Goal: Transaction & Acquisition: Book appointment/travel/reservation

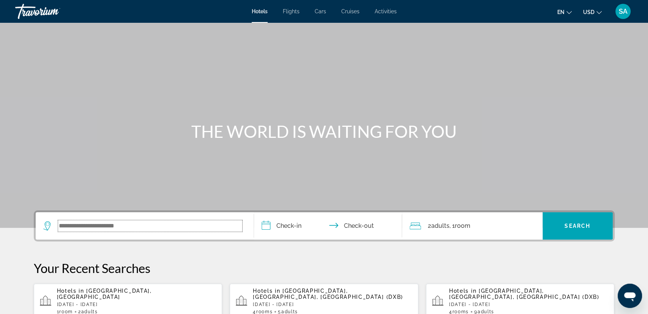
click at [151, 225] on input "Search widget" at bounding box center [150, 225] width 184 height 11
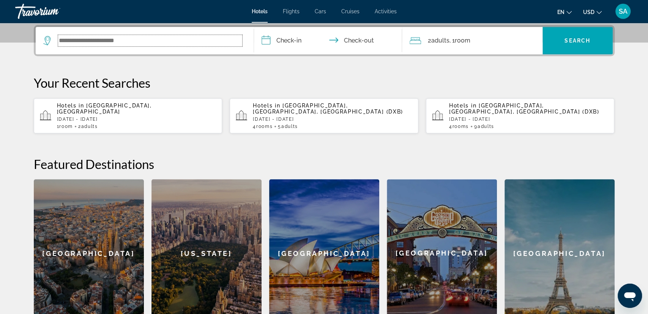
scroll to position [185, 0]
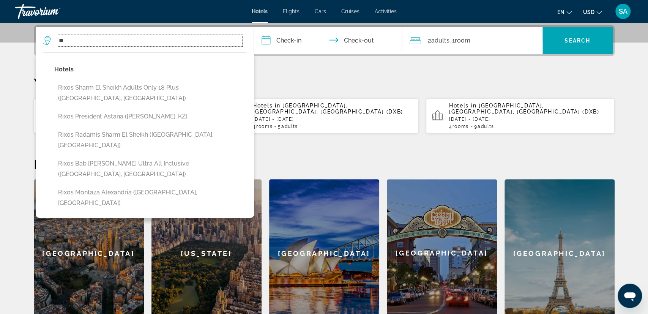
type input "*"
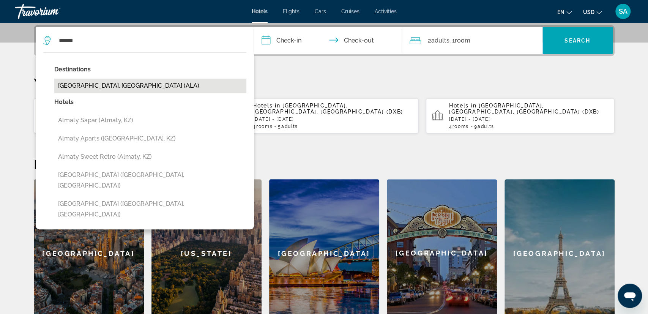
click at [147, 86] on button "[GEOGRAPHIC_DATA], [GEOGRAPHIC_DATA] (ALA)" at bounding box center [150, 86] width 192 height 14
type input "**********"
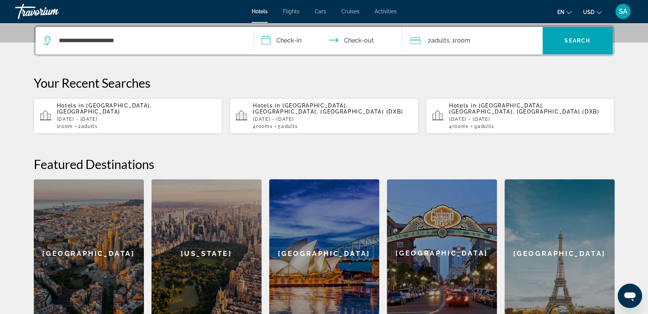
click at [295, 40] on input "**********" at bounding box center [329, 42] width 151 height 30
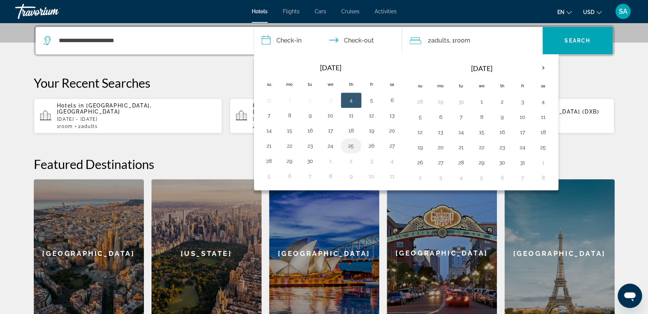
click at [352, 145] on button "25" at bounding box center [351, 145] width 12 height 11
click at [372, 145] on button "26" at bounding box center [372, 145] width 12 height 11
type input "**********"
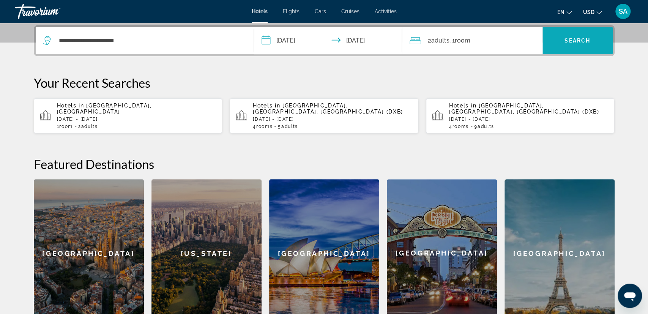
click at [560, 45] on span "Search widget" at bounding box center [578, 41] width 70 height 18
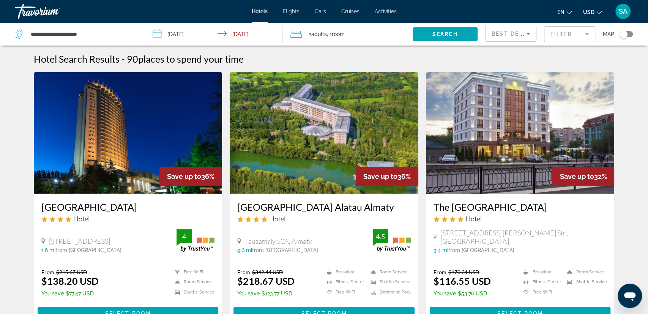
click at [587, 35] on mat-form-field "Filter" at bounding box center [569, 34] width 51 height 16
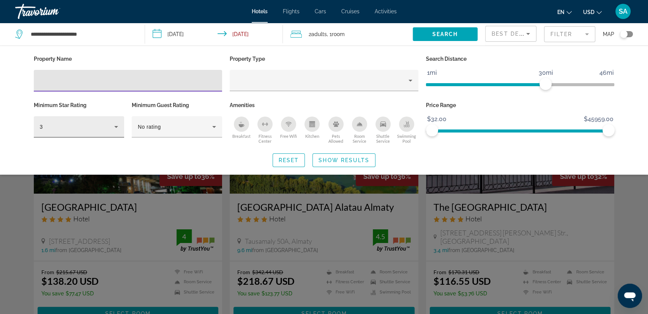
click at [119, 126] on icon "Hotel Filters" at bounding box center [116, 126] width 9 height 9
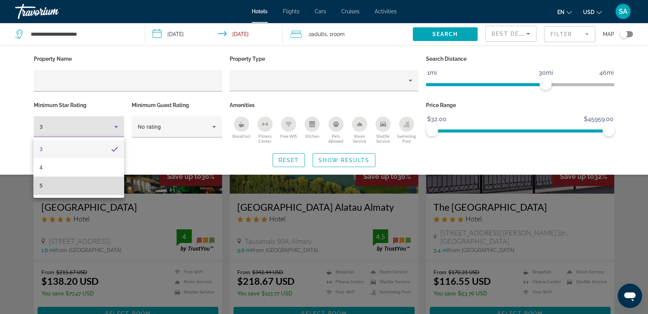
click at [92, 189] on mat-option "5" at bounding box center [78, 186] width 90 height 18
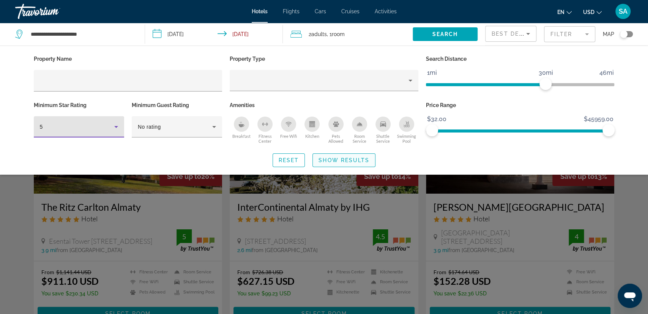
click at [329, 159] on span "Show Results" at bounding box center [344, 160] width 51 height 6
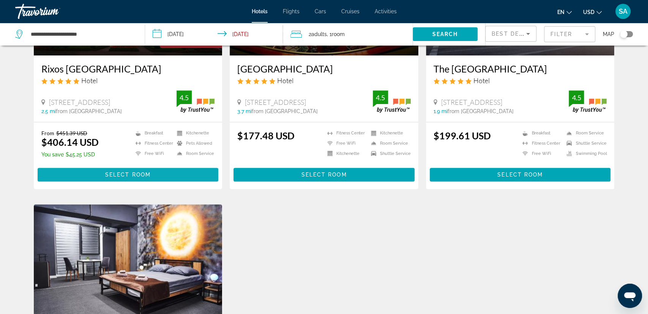
scroll to position [395, 0]
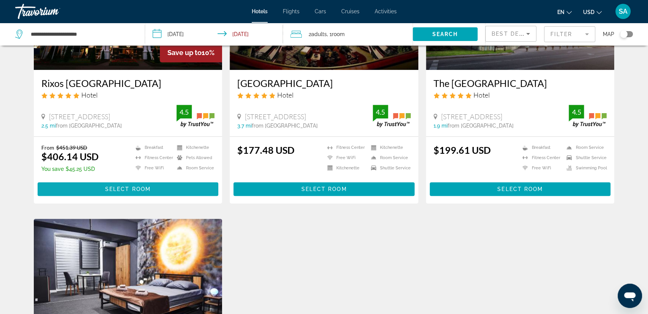
click at [144, 189] on span "Select Room" at bounding box center [128, 189] width 46 height 6
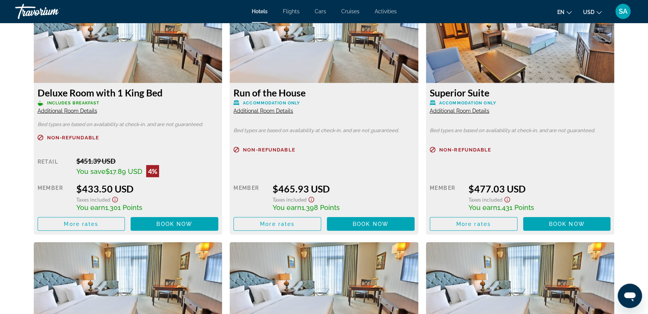
scroll to position [1264, 0]
